Goal: Task Accomplishment & Management: Use online tool/utility

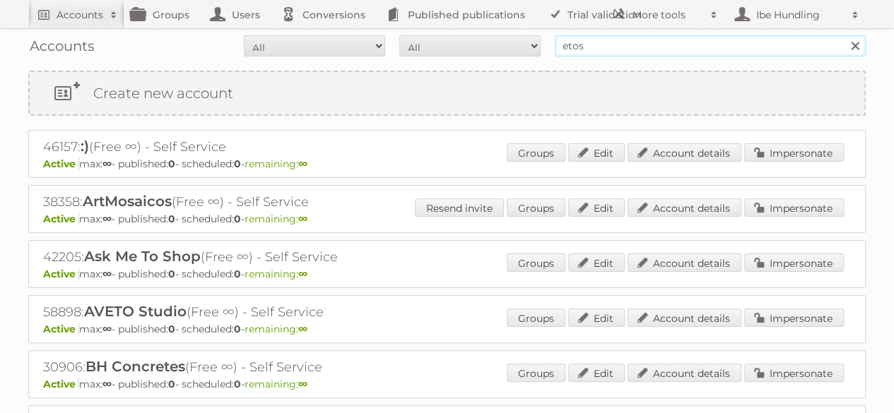
drag, startPoint x: 603, startPoint y: 45, endPoint x: 360, endPoint y: 44, distance: 243.1
click at [360, 44] on form "All Active Expired Pending All Paid Trials Self service etos Search" at bounding box center [446, 45] width 837 height 21
type input "kwantum"
click at [844, 35] on input "Search" at bounding box center [854, 45] width 21 height 21
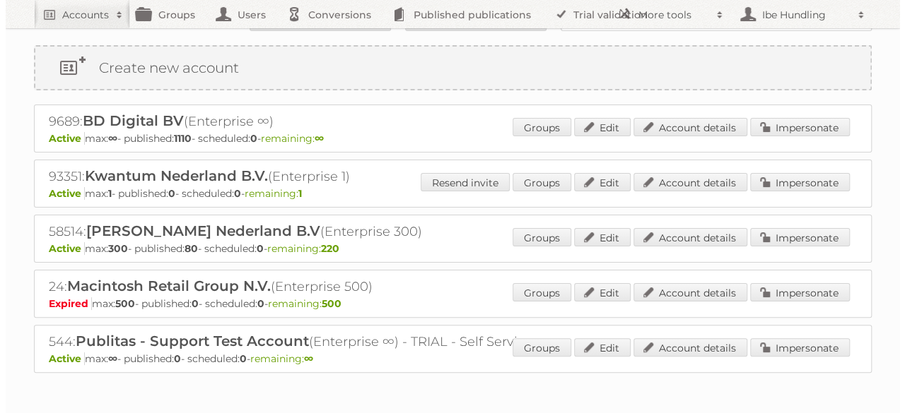
scroll to position [26, 0]
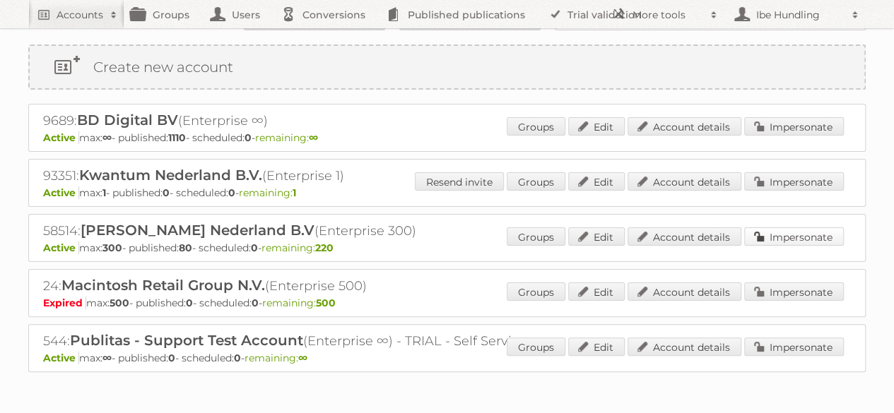
click at [765, 230] on link "Impersonate" at bounding box center [794, 237] width 100 height 18
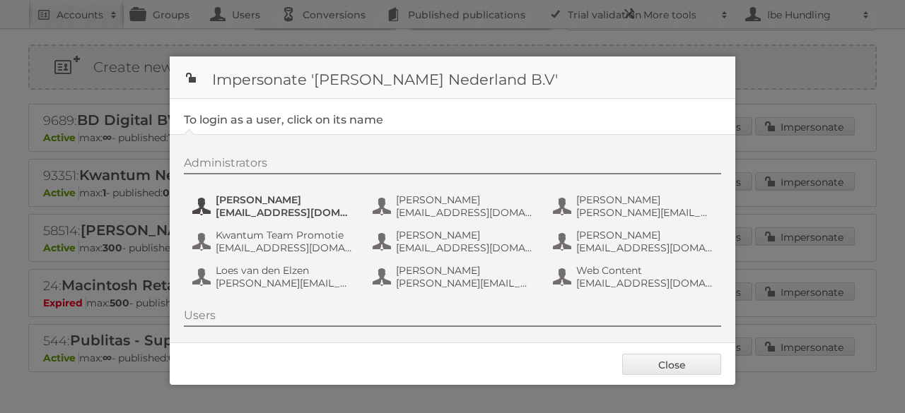
click at [290, 207] on span "[EMAIL_ADDRESS][DOMAIN_NAME]" at bounding box center [284, 212] width 137 height 13
